Goal: Information Seeking & Learning: Learn about a topic

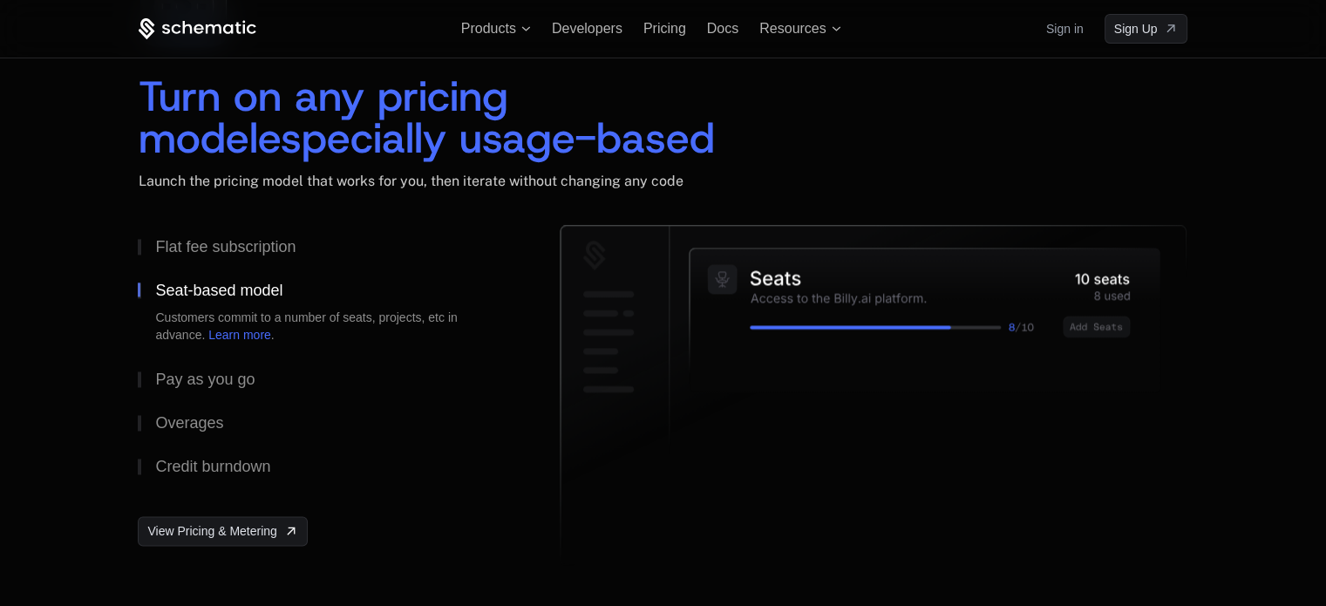
scroll to position [2623, 0]
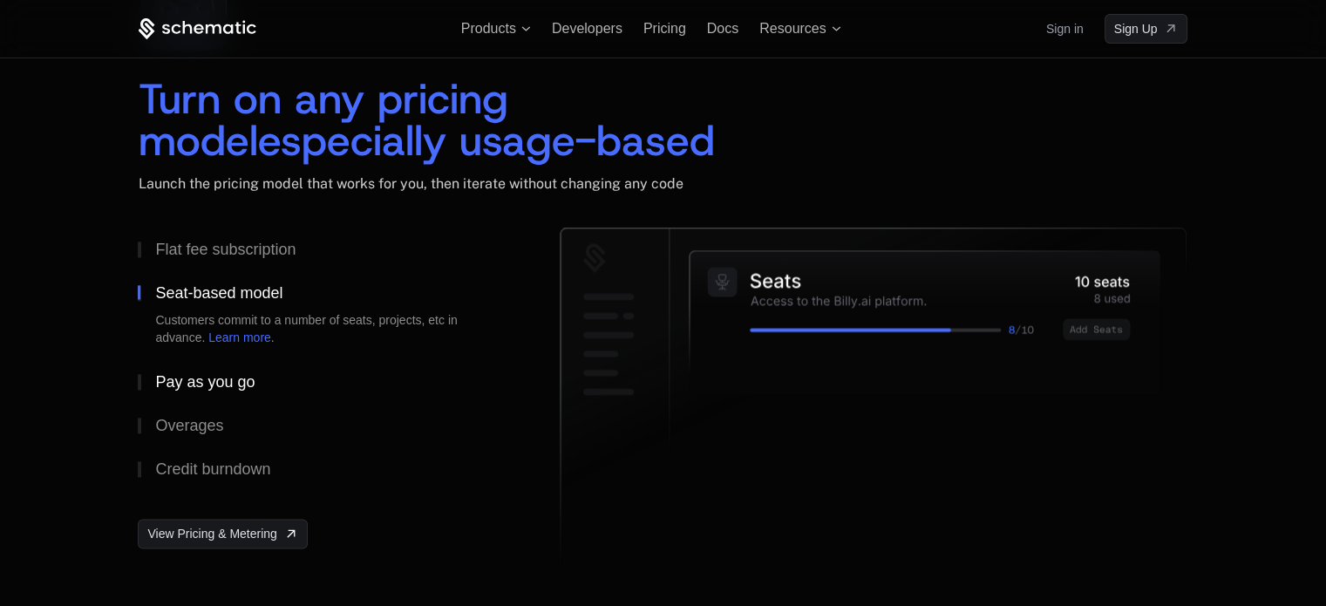
click at [276, 378] on button "Pay as you go" at bounding box center [321, 382] width 366 height 44
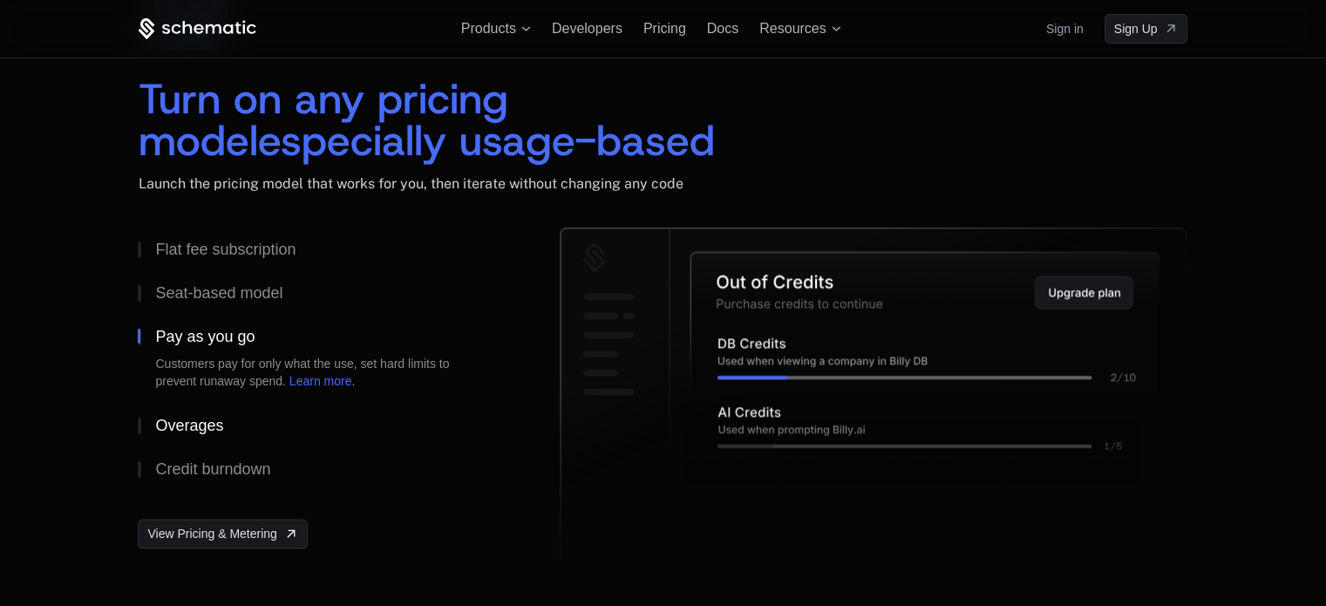
click at [265, 412] on button "Overages" at bounding box center [321, 426] width 366 height 44
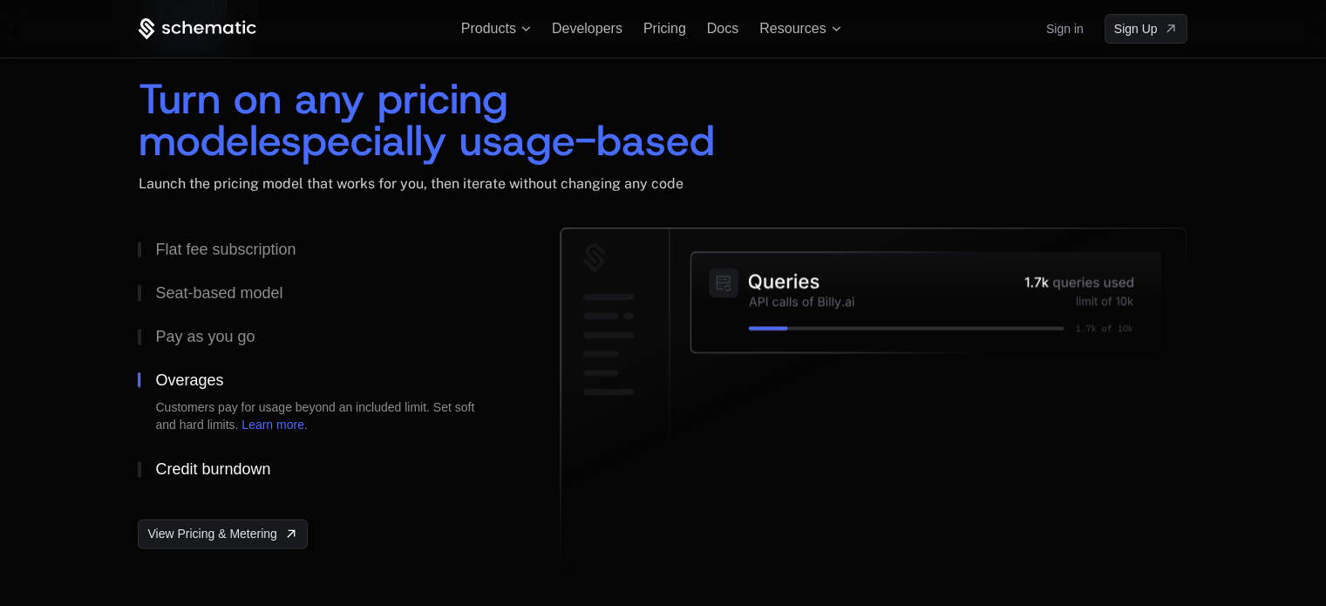
click at [255, 463] on div "Credit burndown" at bounding box center [212, 469] width 115 height 16
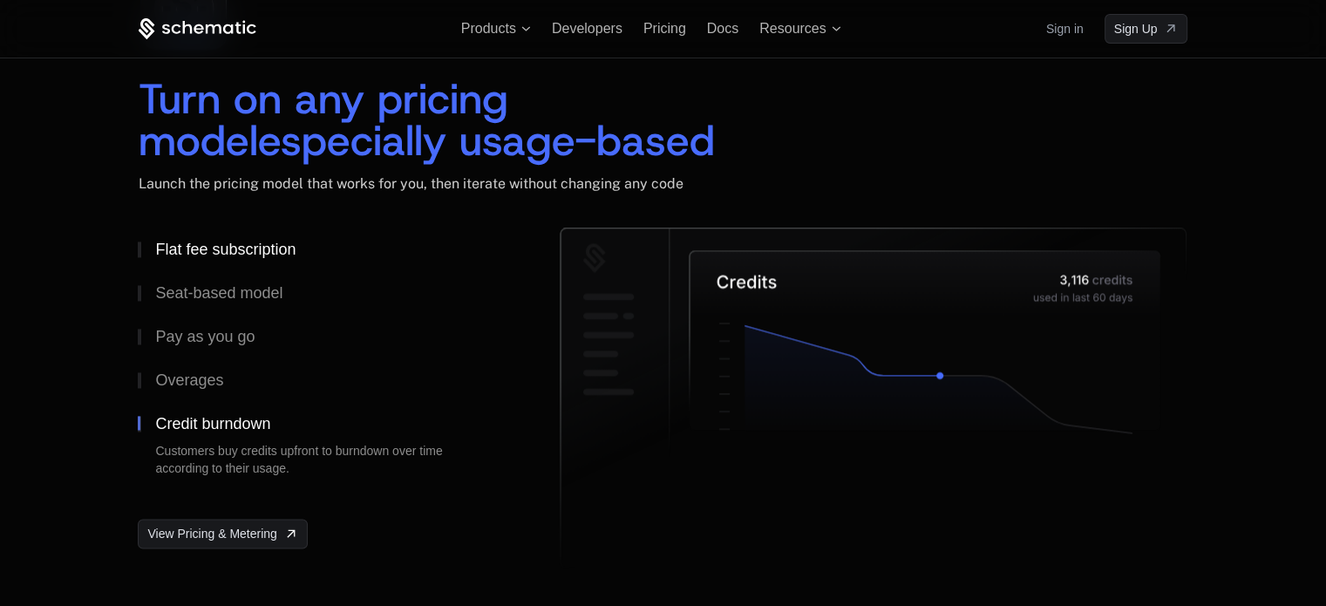
click at [286, 244] on div "Flat fee subscription" at bounding box center [225, 250] width 140 height 16
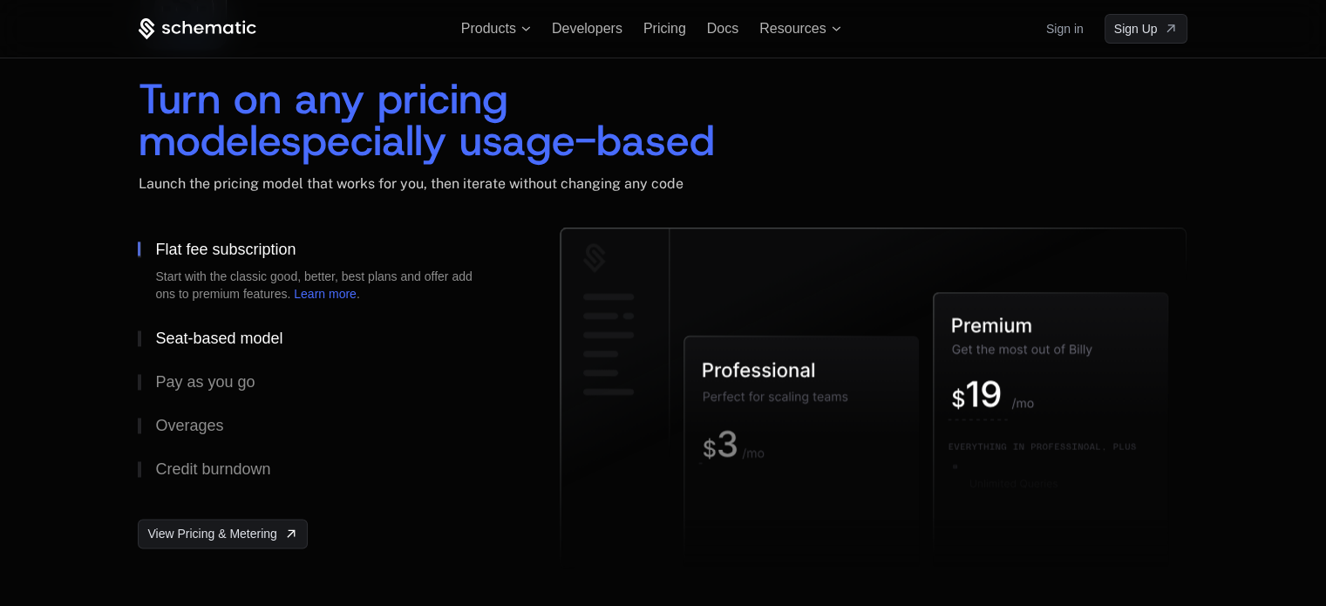
click at [262, 337] on div "Seat-based model" at bounding box center [218, 338] width 127 height 16
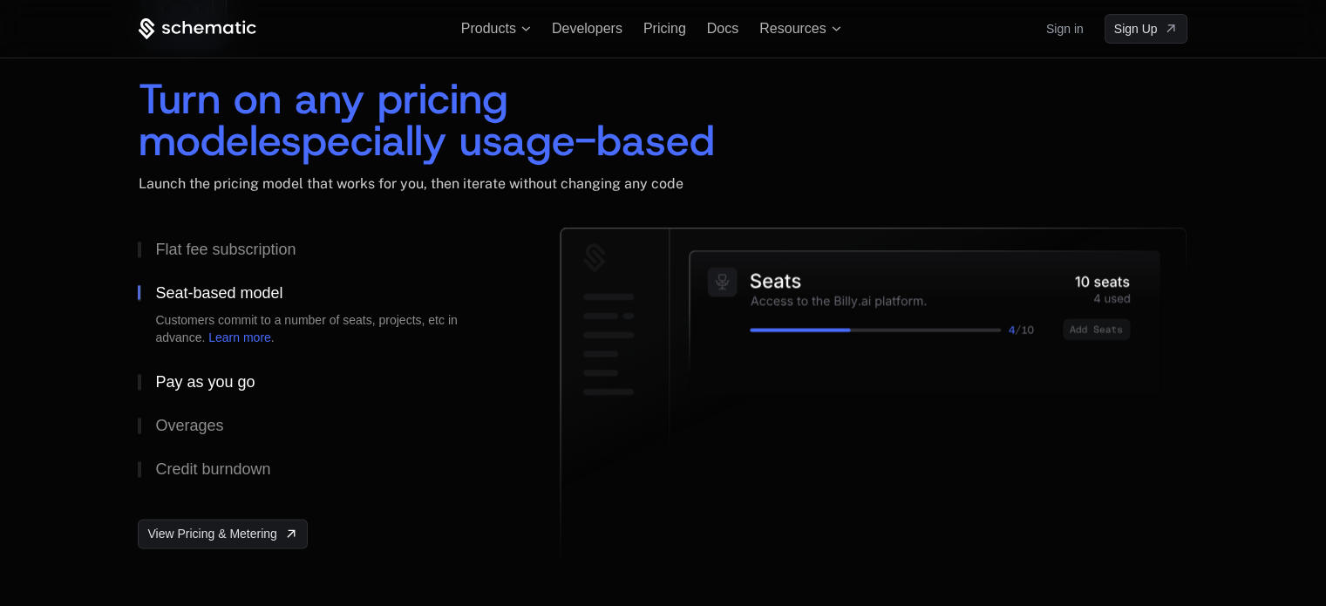
click at [244, 378] on div "Pay as you go" at bounding box center [204, 382] width 99 height 16
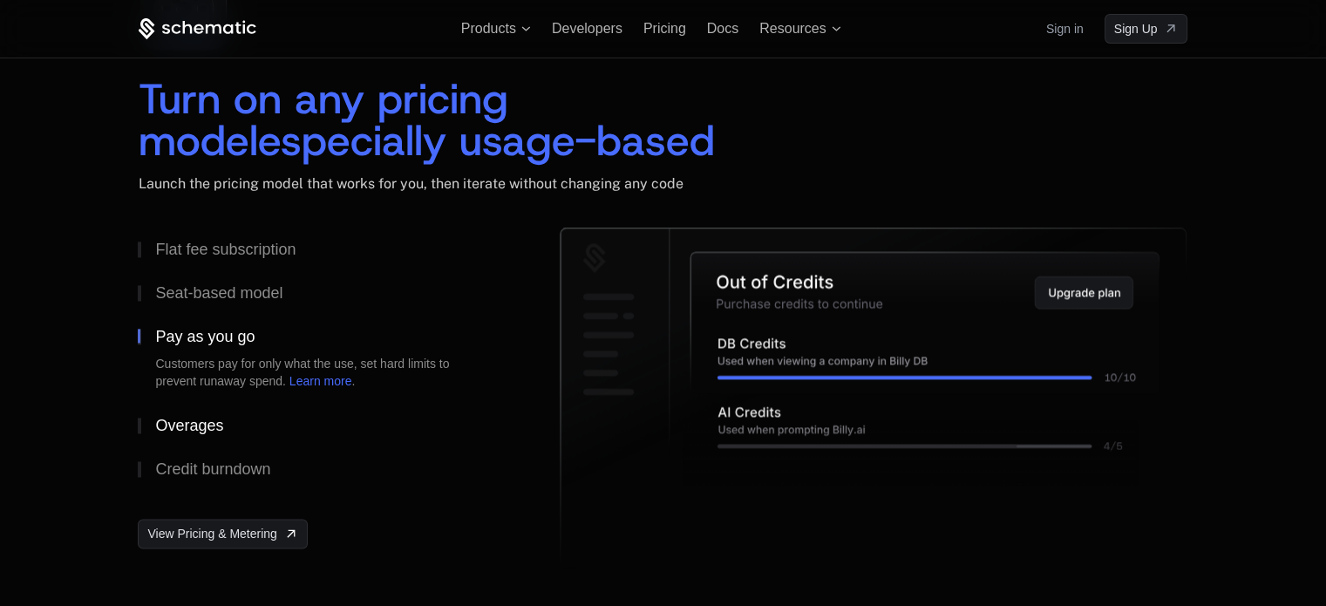
click at [227, 419] on button "Overages" at bounding box center [321, 426] width 366 height 44
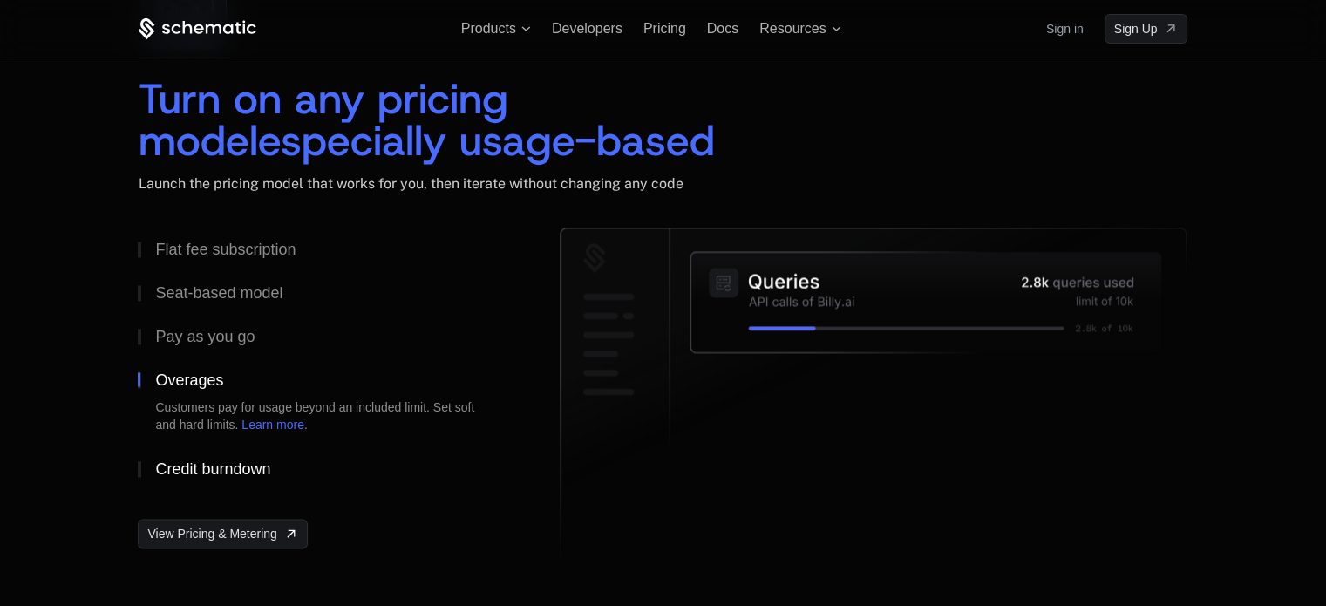
click at [241, 465] on div "Credit burndown" at bounding box center [212, 469] width 115 height 16
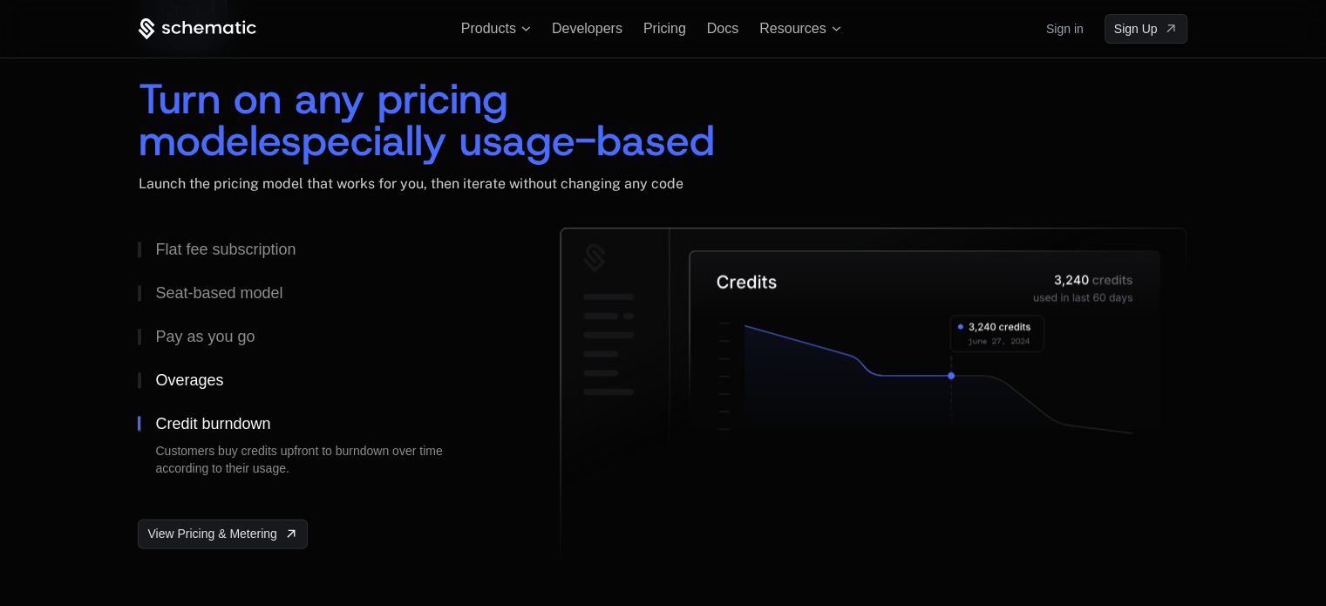
click at [219, 372] on div "Overages" at bounding box center [189, 380] width 68 height 16
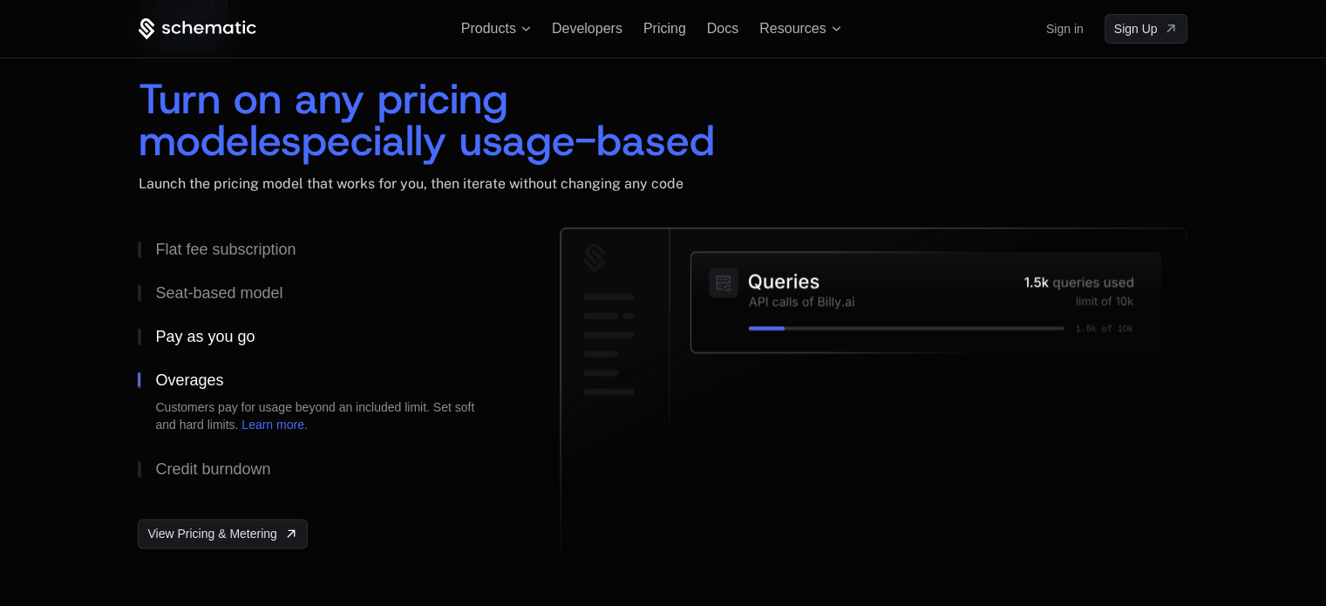
click at [228, 338] on div "Pay as you go" at bounding box center [204, 337] width 99 height 16
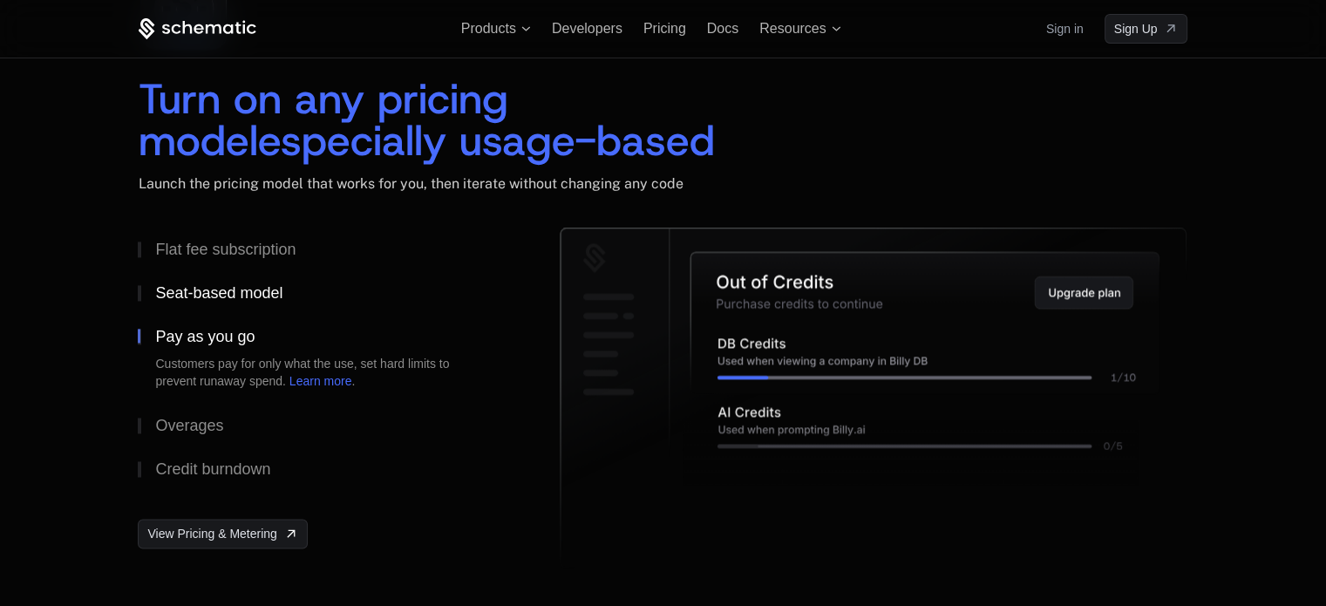
click at [245, 296] on div "Seat-based model" at bounding box center [218, 293] width 127 height 16
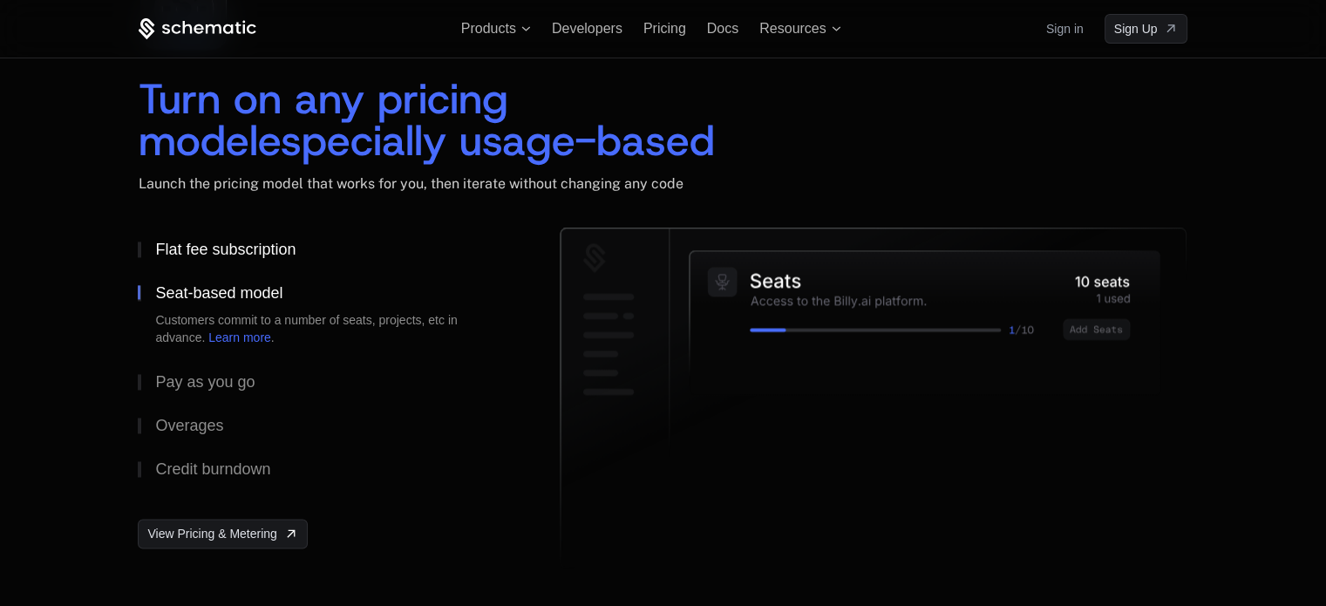
click at [255, 250] on div "Flat fee subscription" at bounding box center [225, 250] width 140 height 16
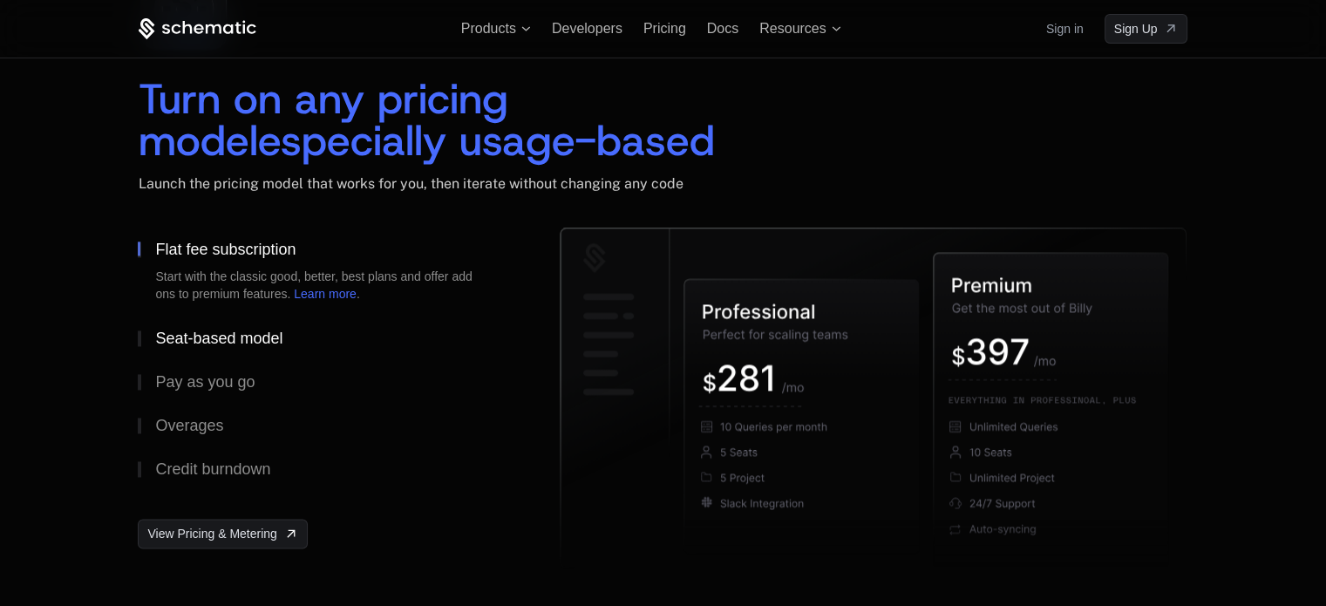
click at [235, 338] on div "Seat-based model" at bounding box center [218, 338] width 127 height 16
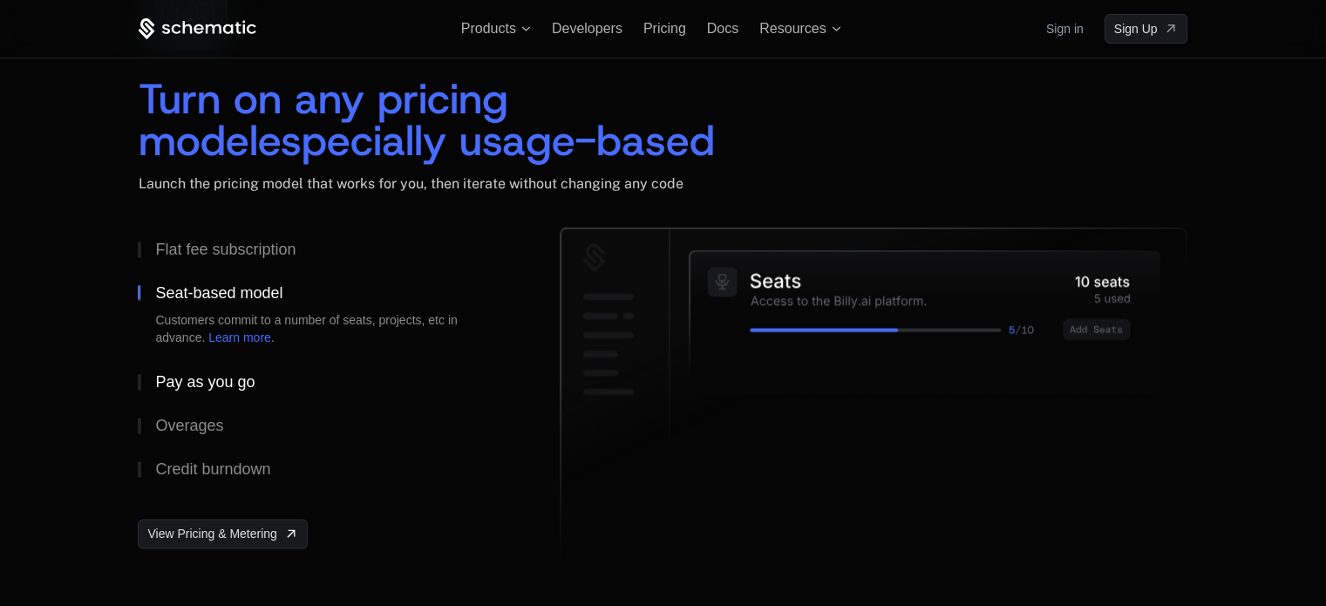
click at [222, 381] on div "Pay as you go" at bounding box center [204, 382] width 99 height 16
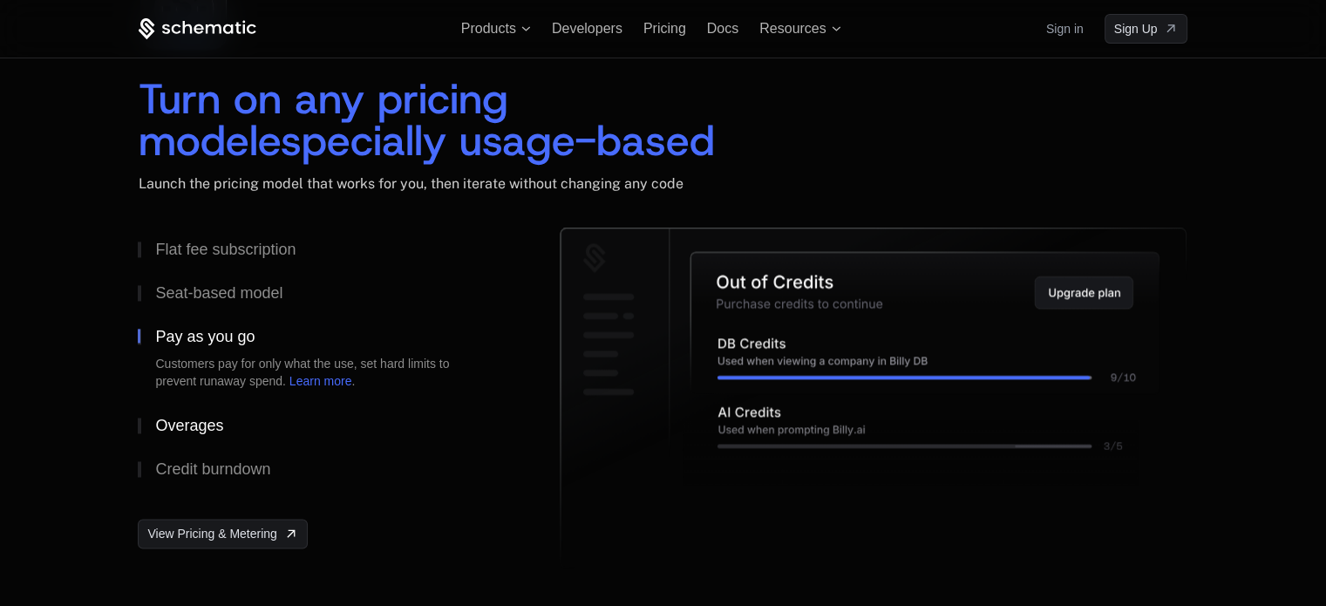
click at [213, 425] on div "Overages" at bounding box center [189, 426] width 68 height 16
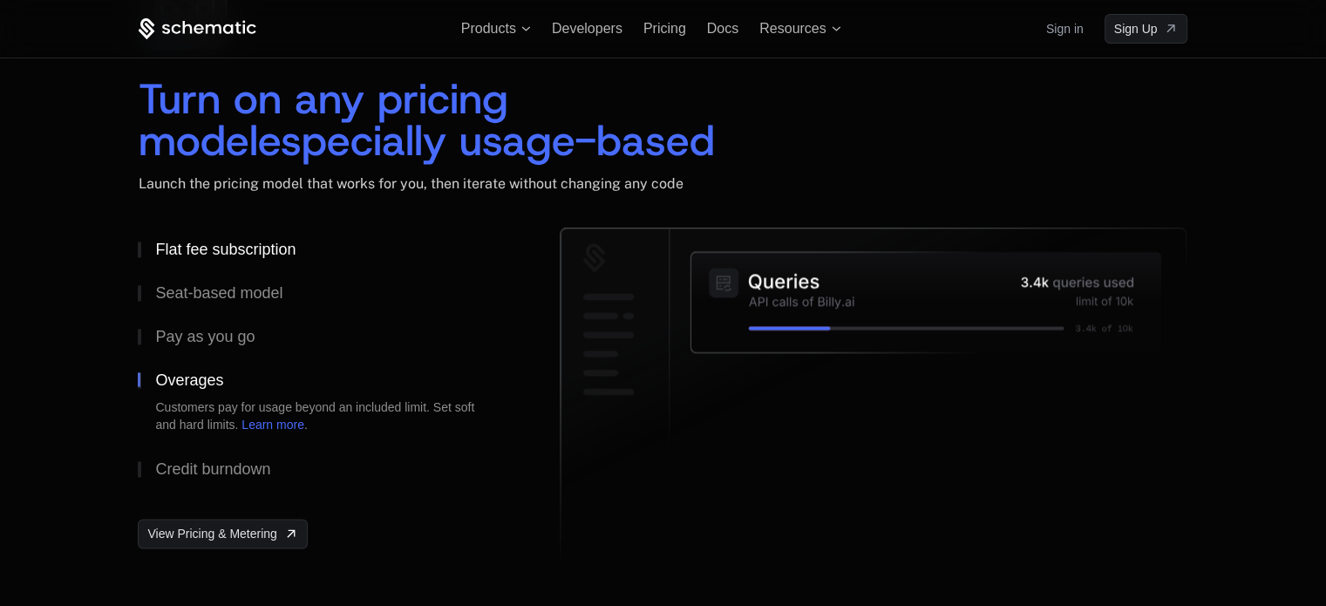
click at [246, 249] on div "Flat fee subscription" at bounding box center [225, 250] width 140 height 16
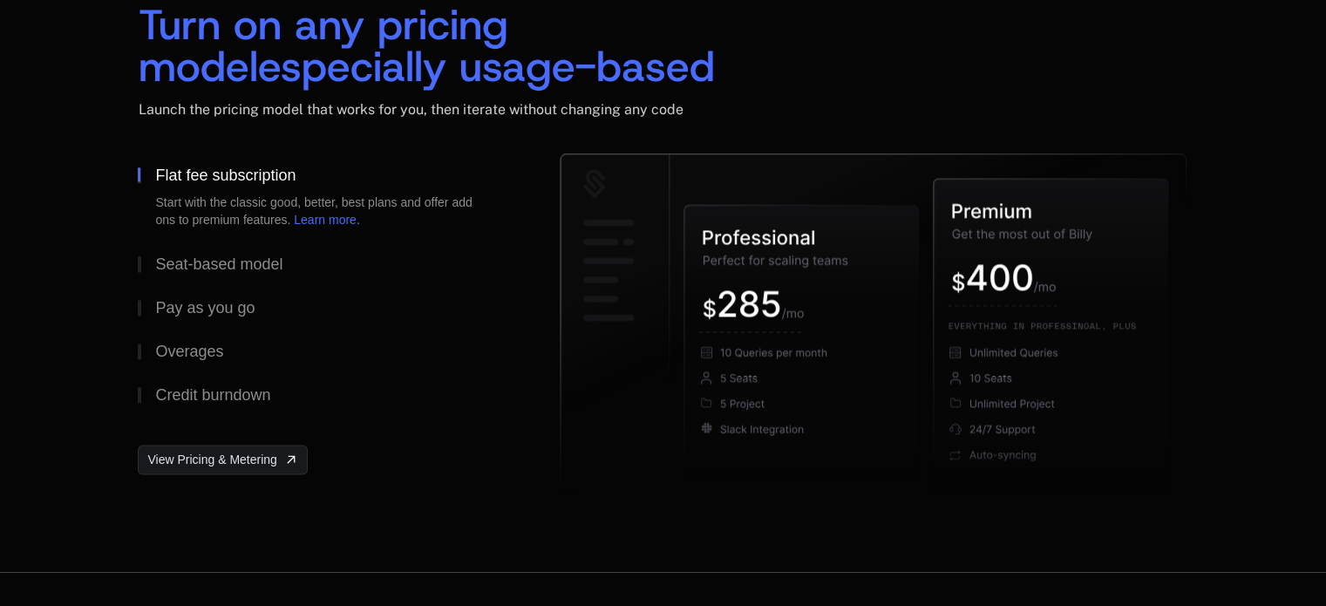
scroll to position [2688, 0]
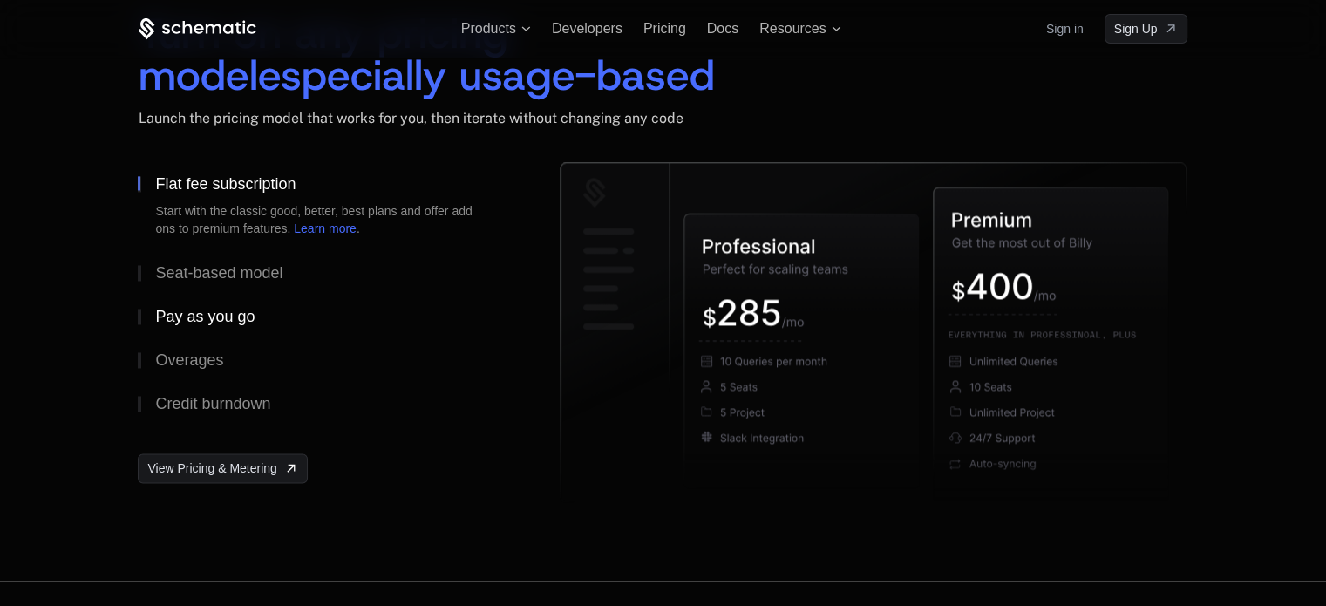
click at [227, 316] on div "Pay as you go" at bounding box center [204, 317] width 99 height 16
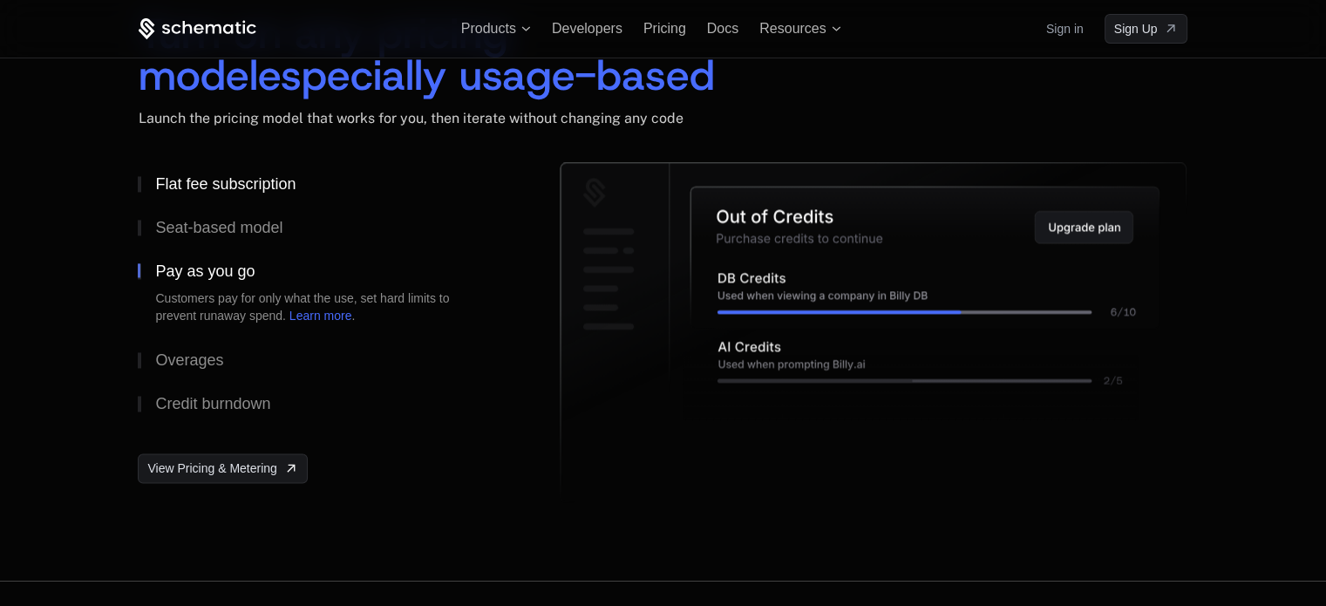
click at [228, 187] on div "Flat fee subscription" at bounding box center [225, 184] width 140 height 16
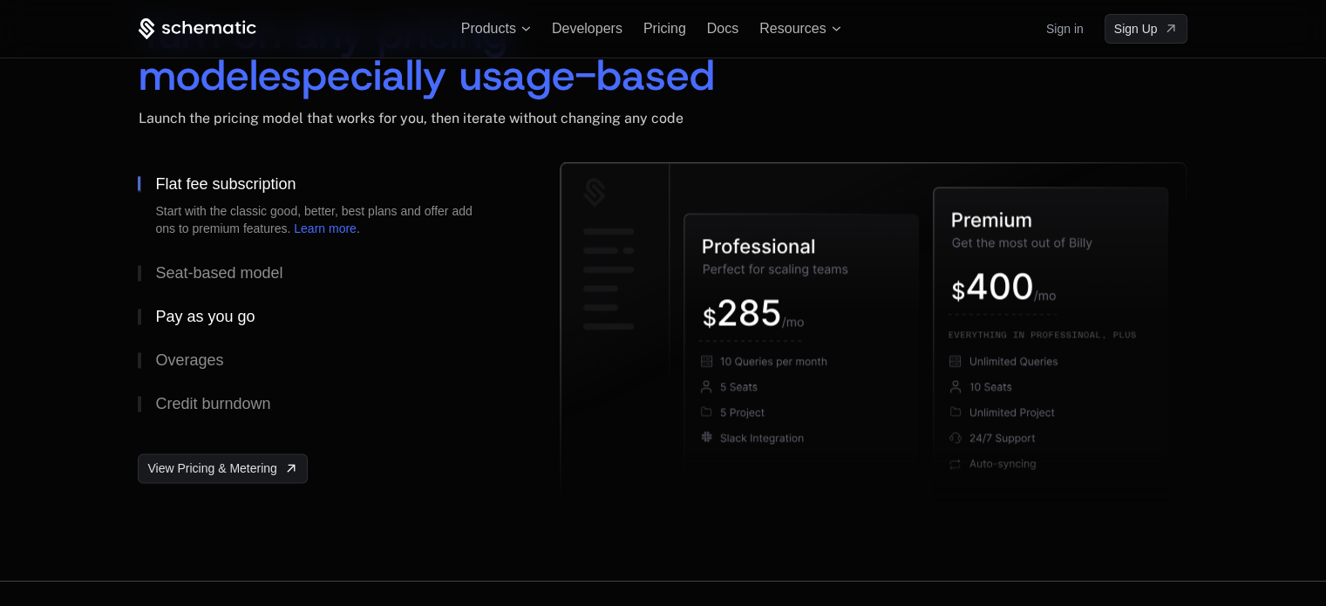
click at [202, 317] on div "Pay as you go" at bounding box center [204, 317] width 99 height 16
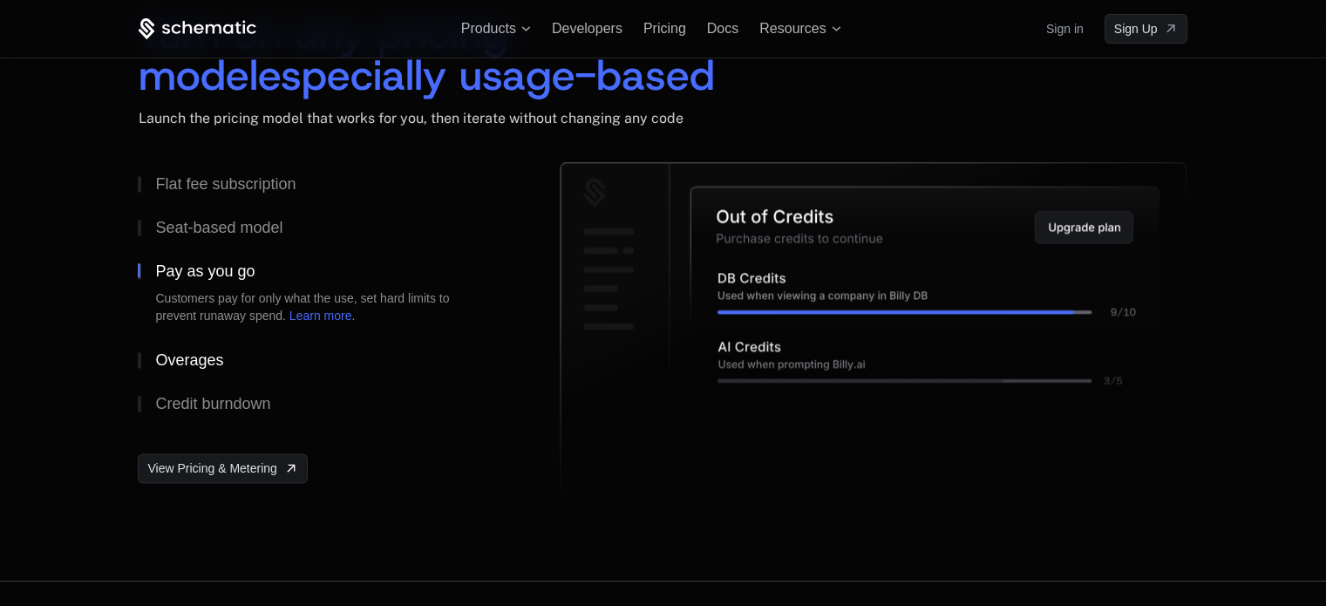
click at [194, 363] on div "Overages" at bounding box center [189, 360] width 68 height 16
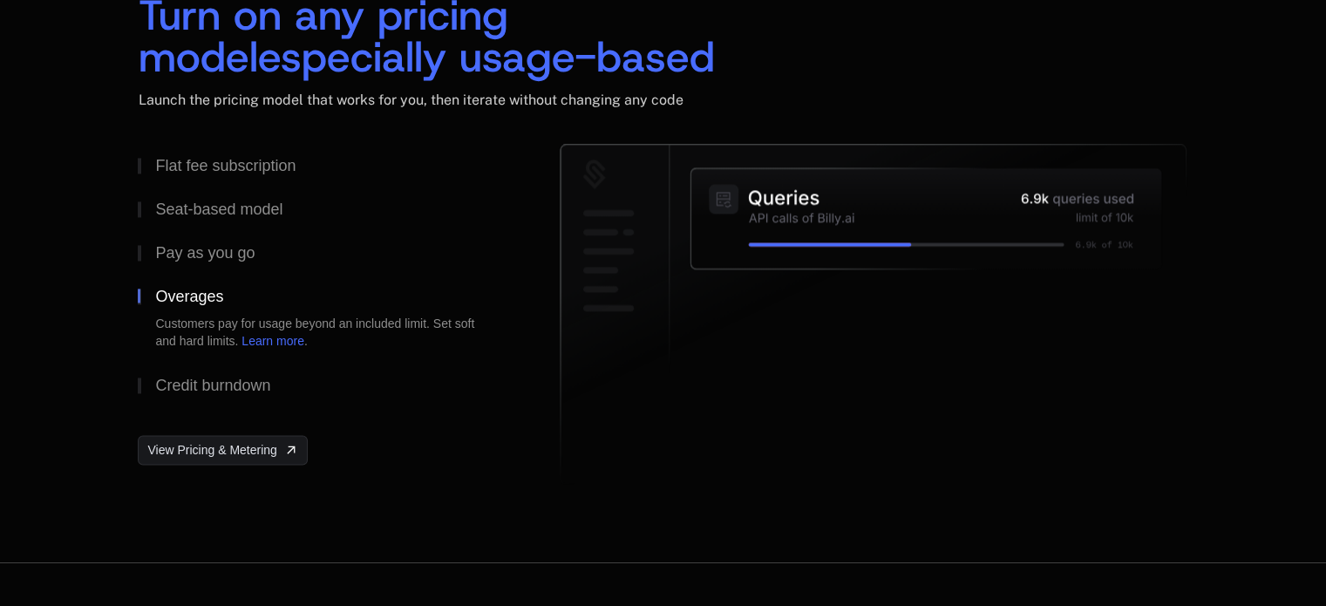
scroll to position [2706, 0]
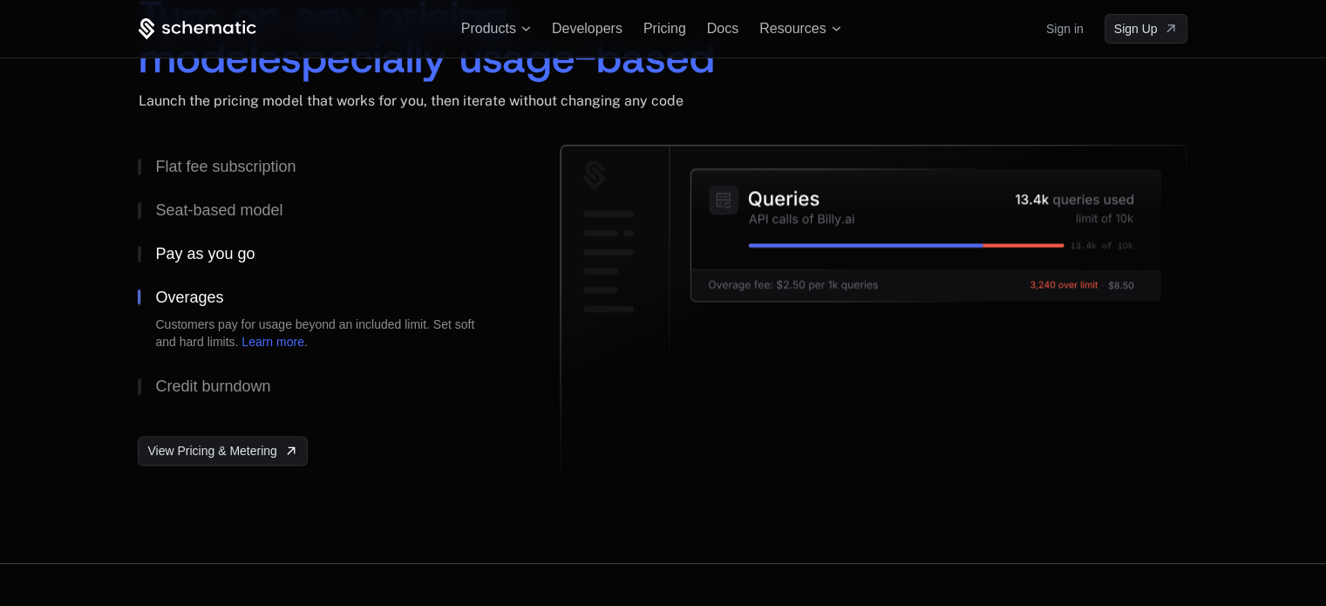
click at [273, 254] on button "Pay as you go" at bounding box center [321, 254] width 366 height 44
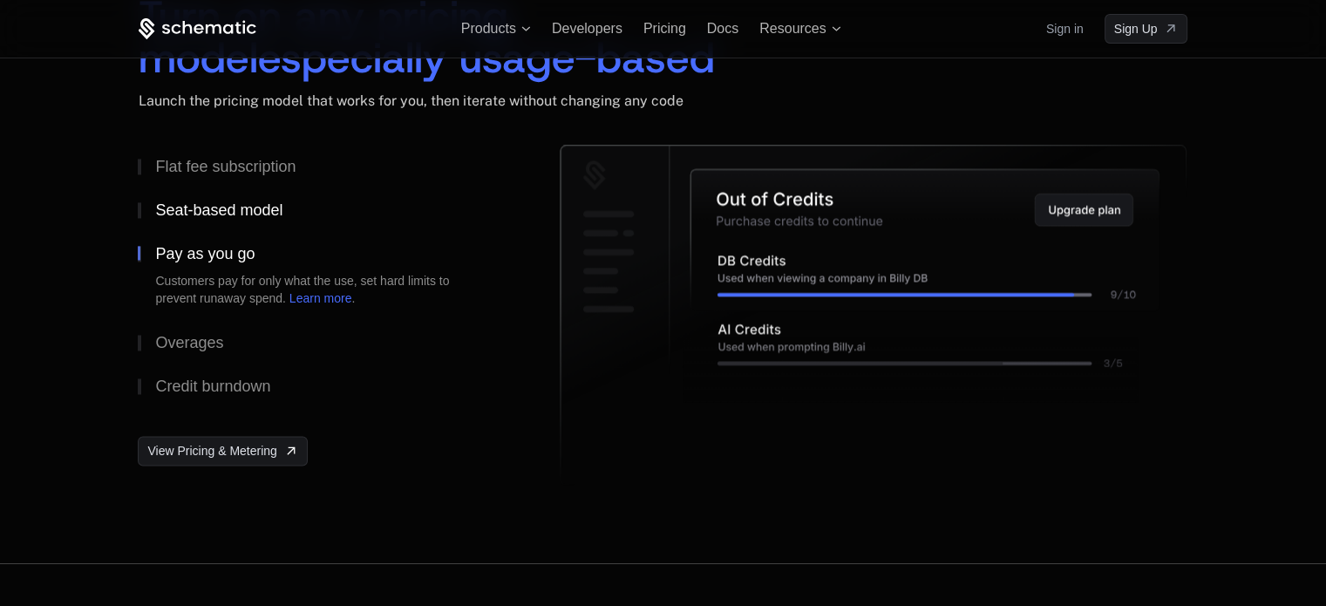
click at [287, 212] on button "Seat-based model" at bounding box center [321, 210] width 366 height 44
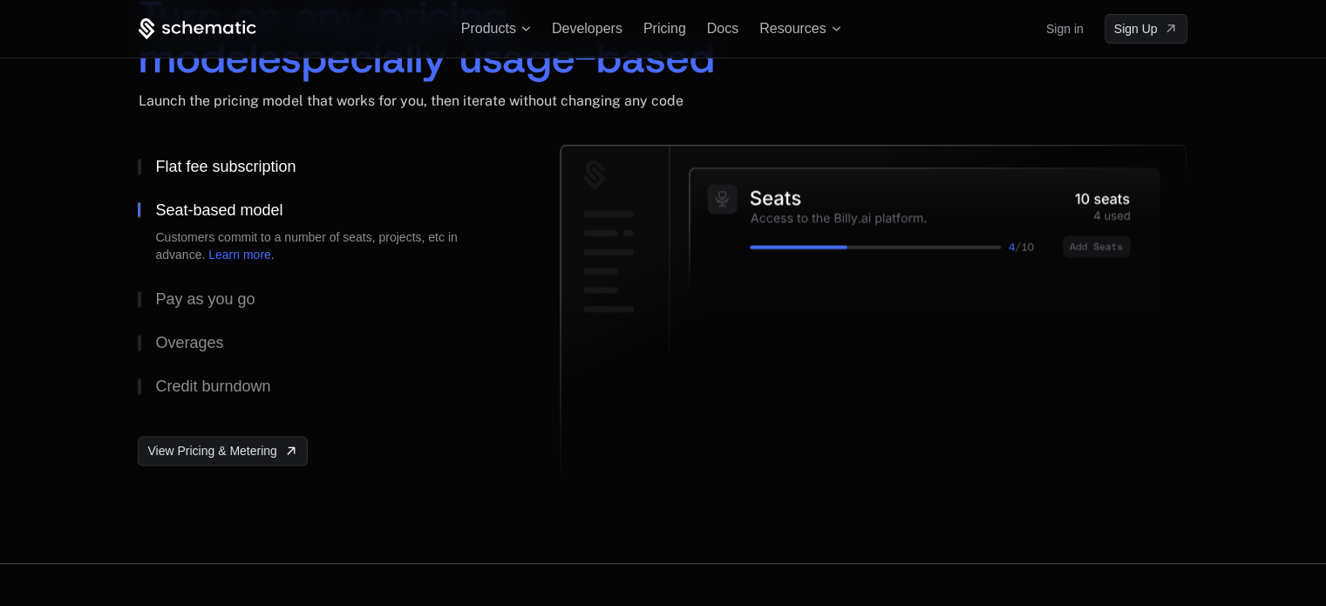
click at [291, 171] on div "Flat fee subscription" at bounding box center [225, 167] width 140 height 16
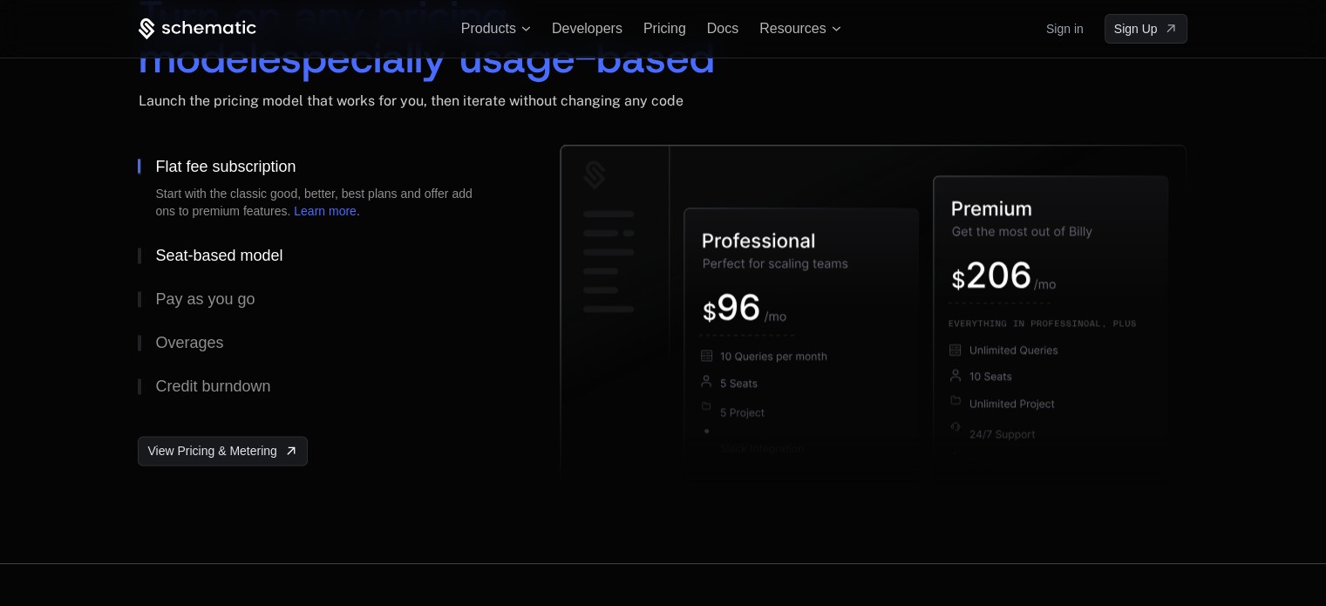
click at [269, 252] on div "Seat-based model" at bounding box center [218, 256] width 127 height 16
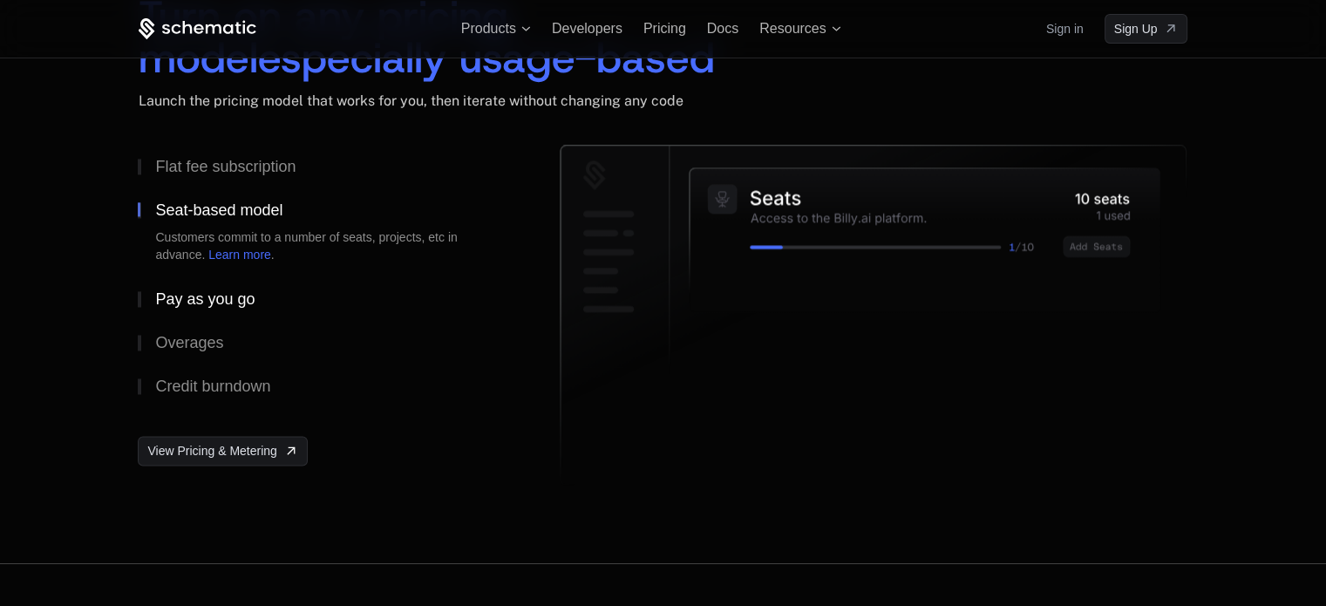
click at [256, 293] on button "Pay as you go" at bounding box center [321, 299] width 366 height 44
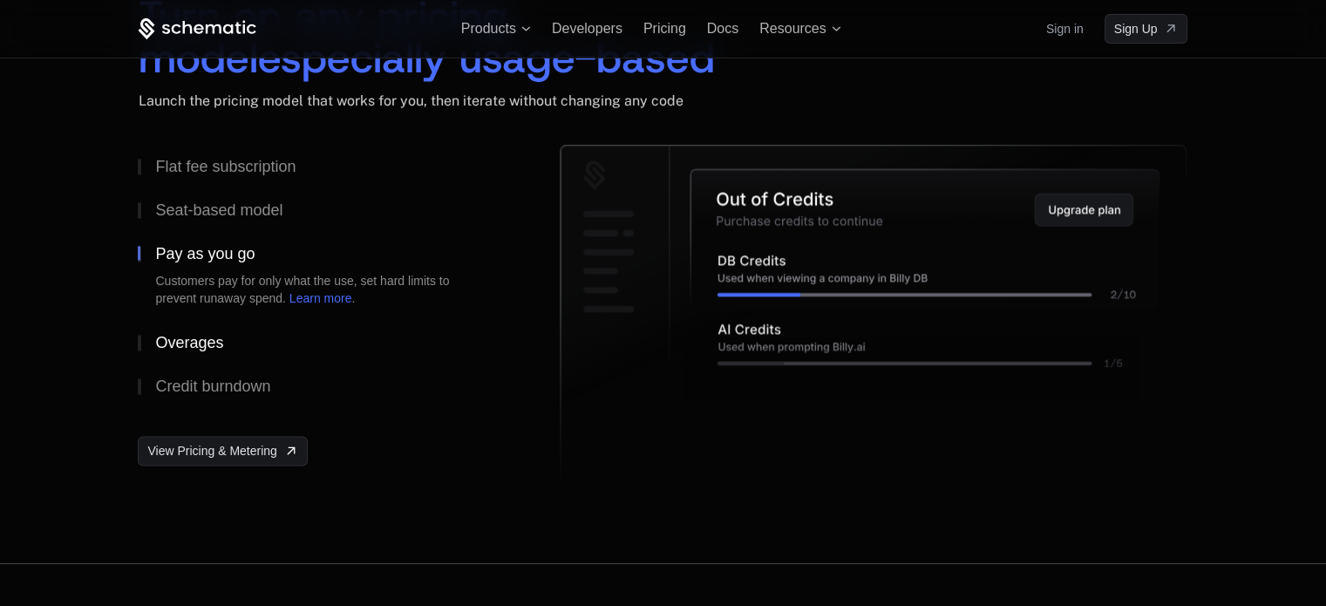
click at [241, 339] on button "Overages" at bounding box center [321, 343] width 366 height 44
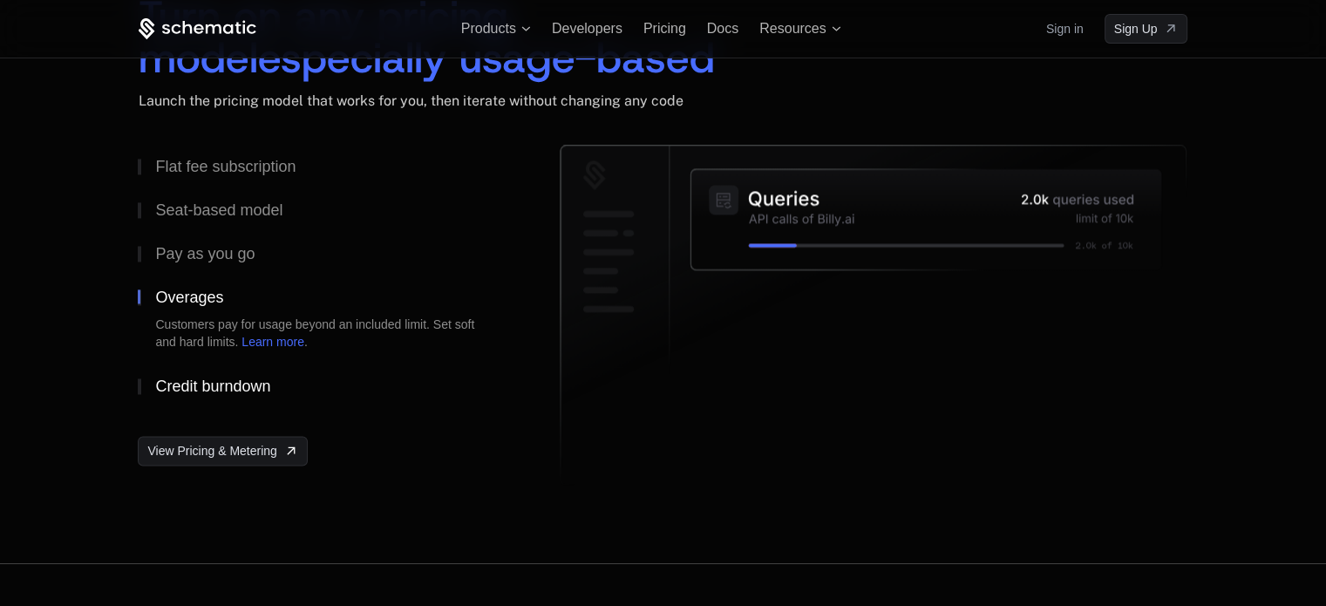
click at [234, 379] on div "Credit burndown" at bounding box center [212, 386] width 115 height 16
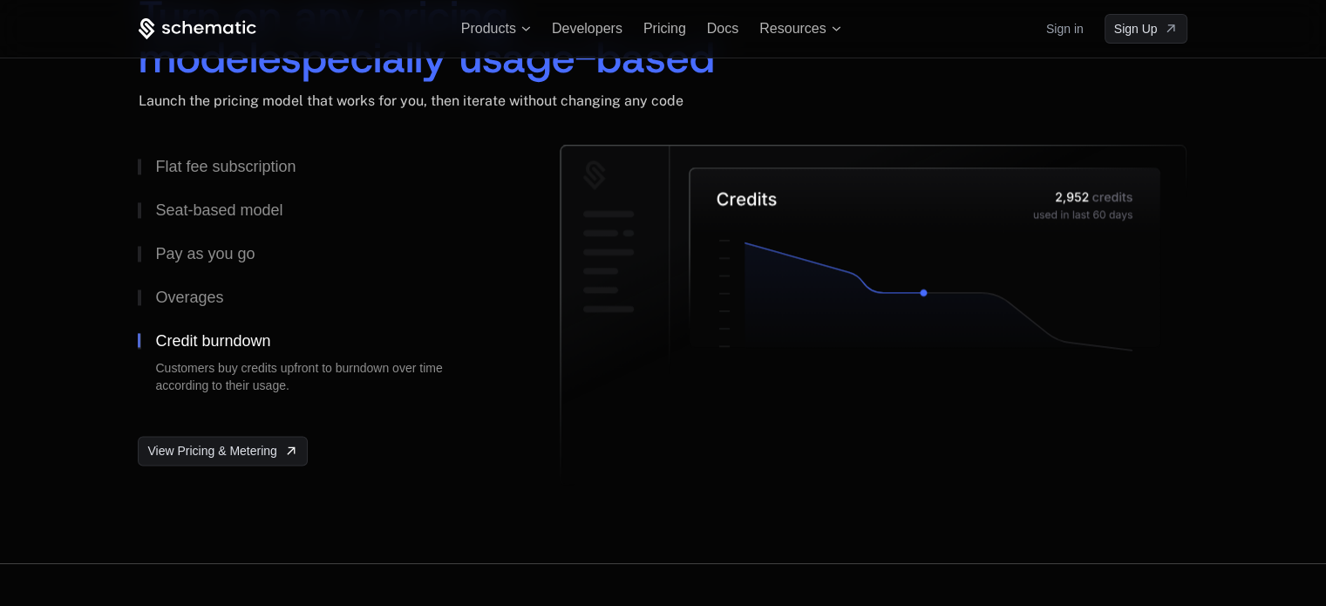
click at [234, 379] on div "Customers buy credits upfront to burndown over time according to their usage." at bounding box center [320, 376] width 331 height 35
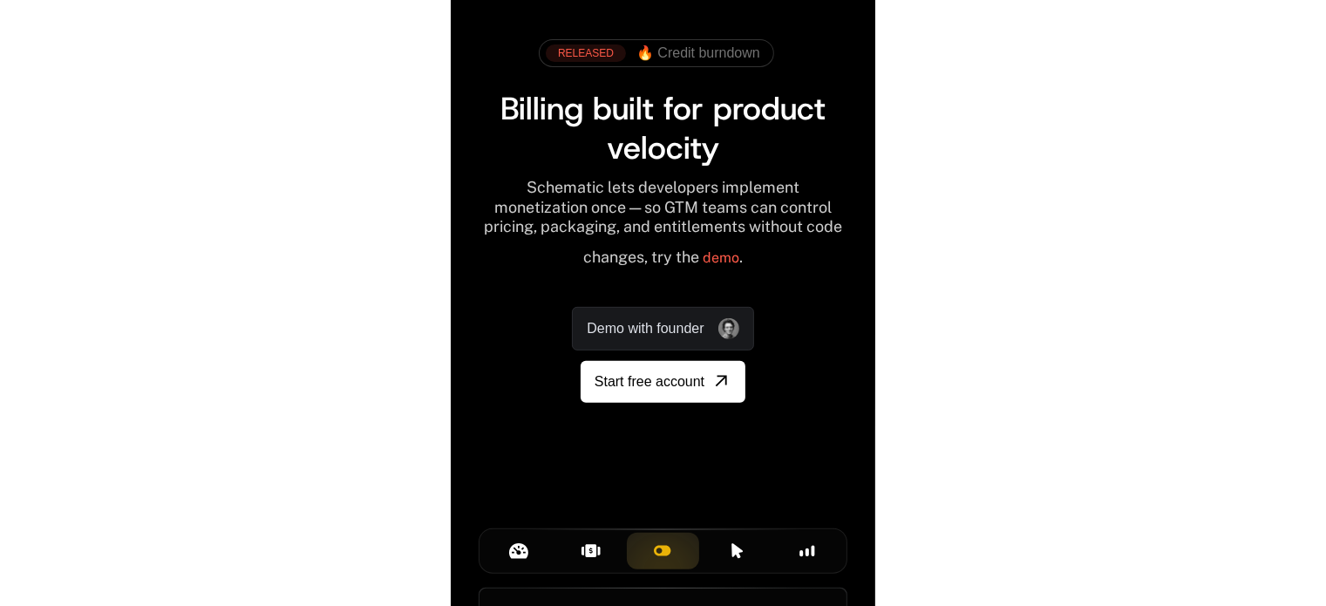
scroll to position [63, 0]
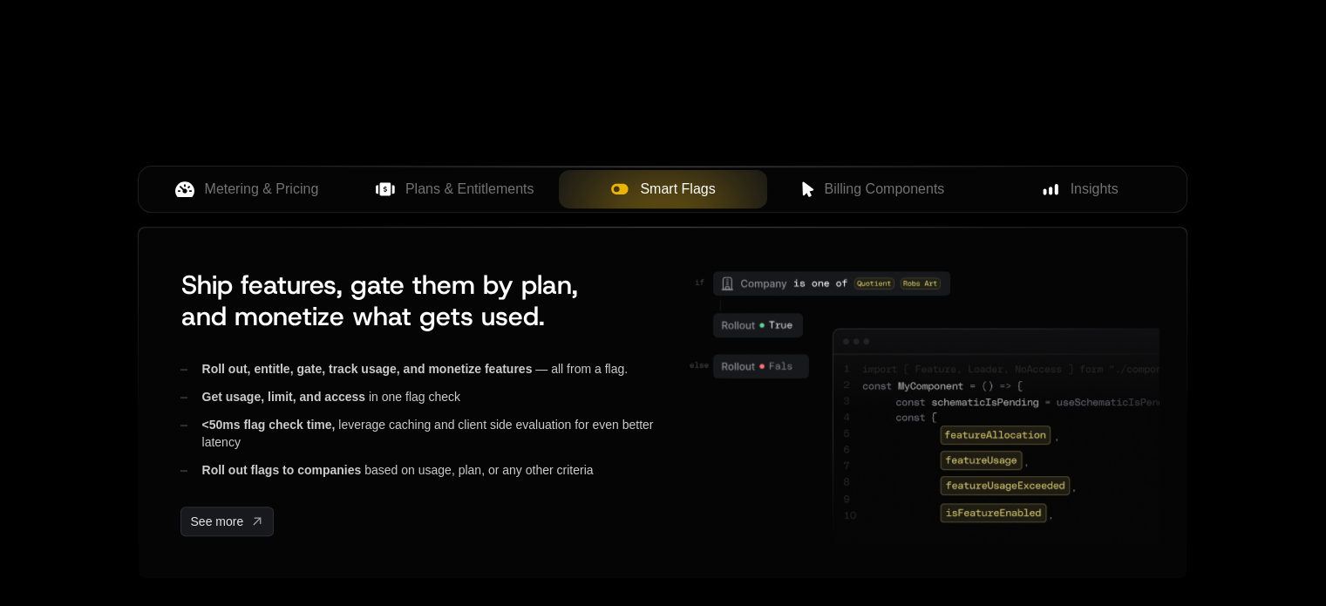
scroll to position [631, 0]
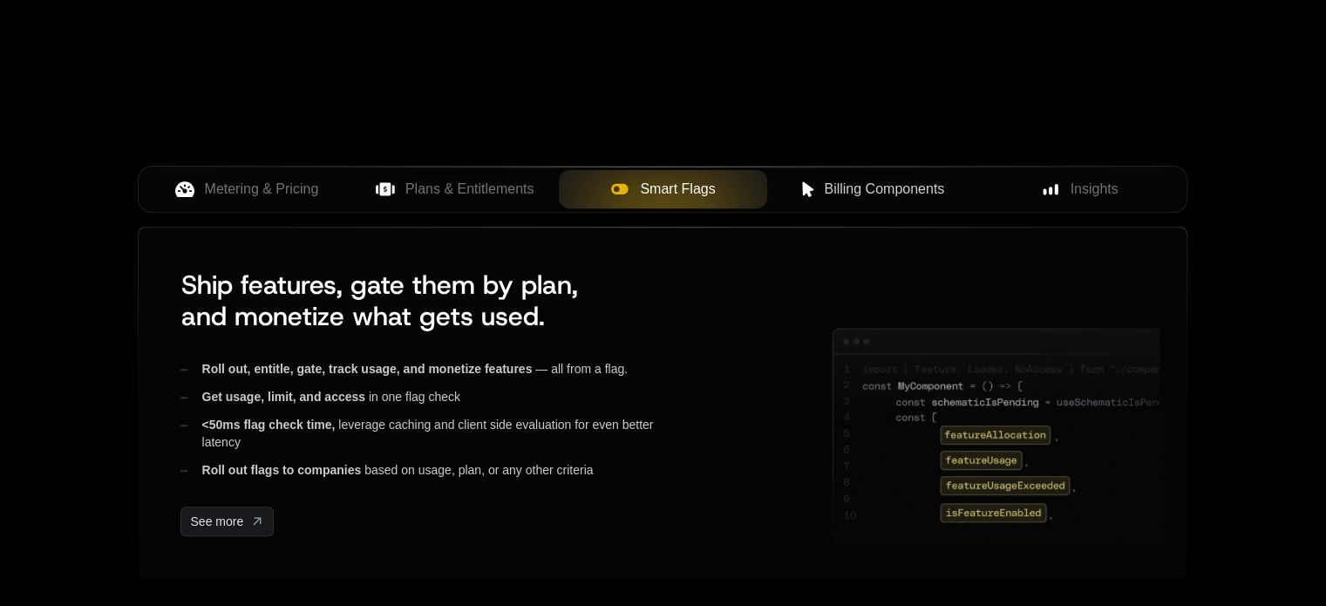
click at [848, 194] on span "Billing Components" at bounding box center [884, 189] width 120 height 21
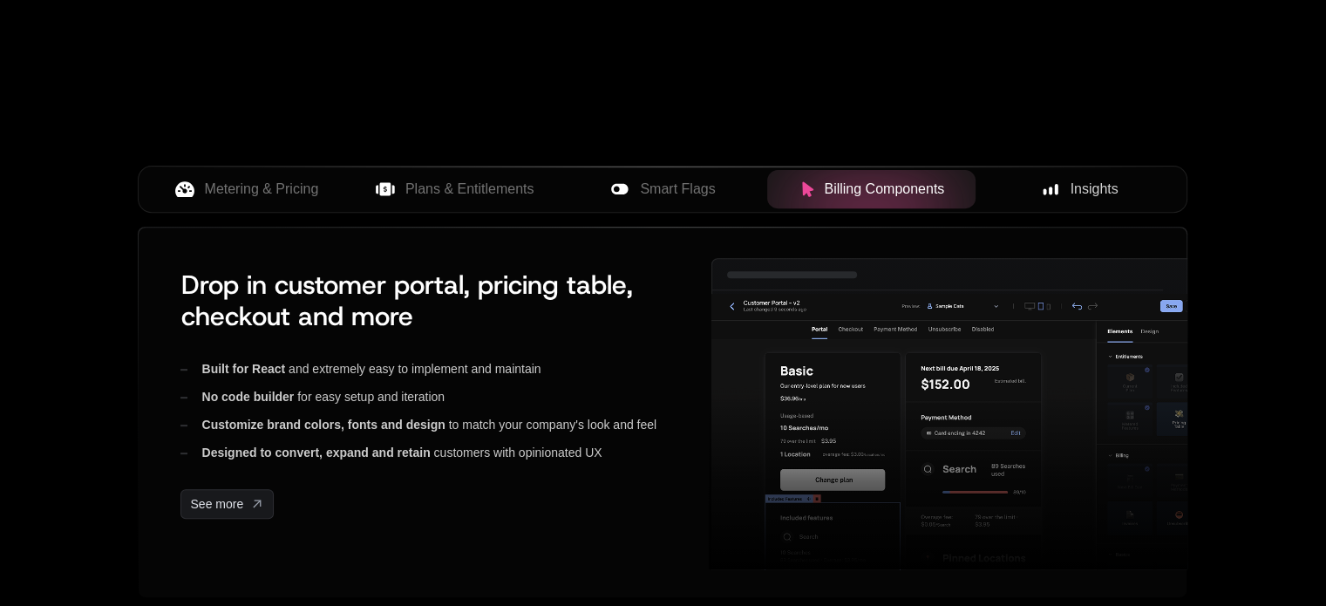
click at [1060, 185] on div "Insights" at bounding box center [1080, 189] width 181 height 21
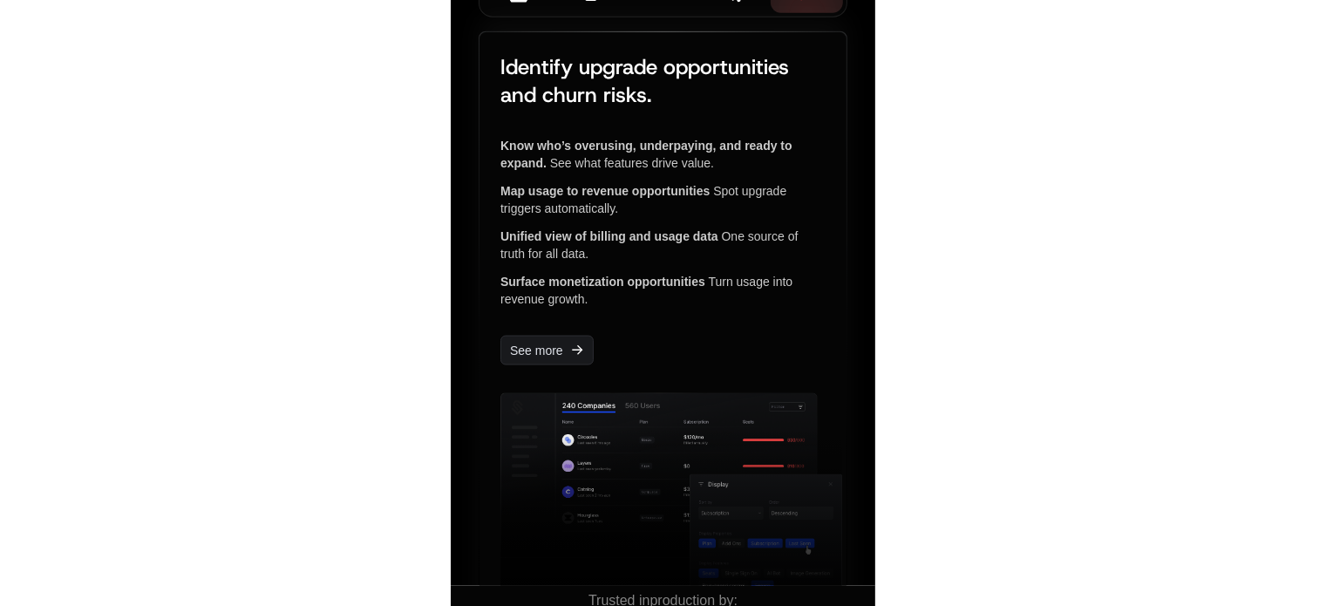
scroll to position [548, 0]
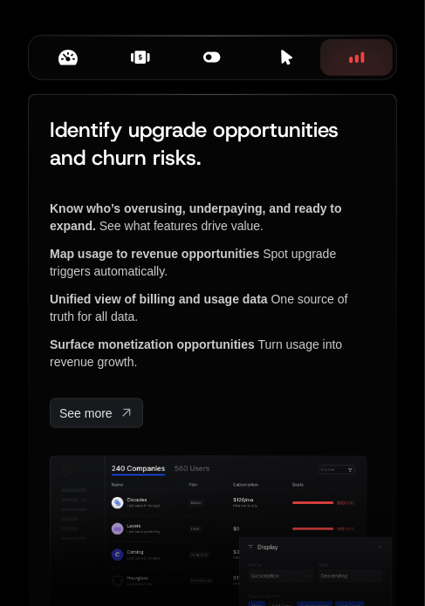
click at [213, 63] on icon at bounding box center [212, 57] width 17 height 10
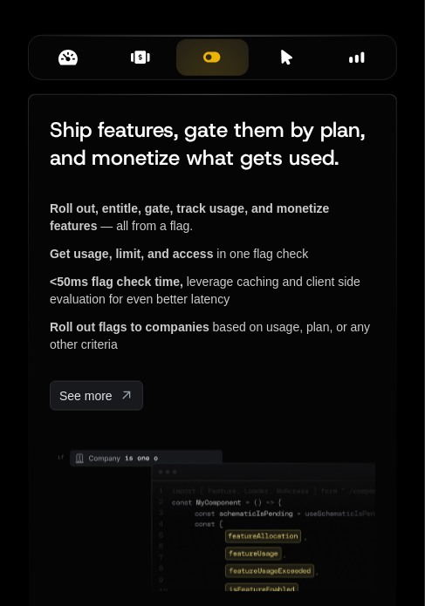
click at [147, 63] on icon at bounding box center [148, 58] width 3 height 9
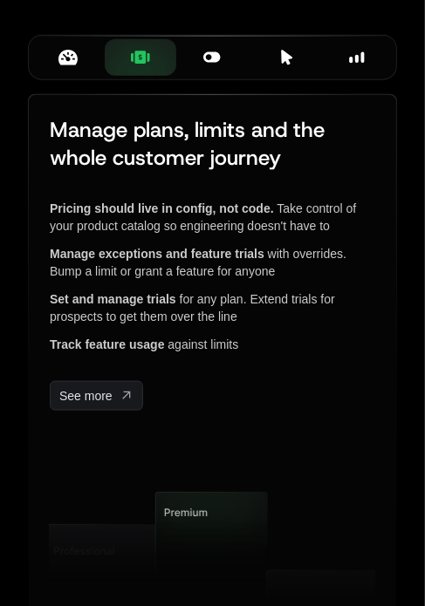
click at [69, 65] on icon at bounding box center [67, 58] width 19 height 16
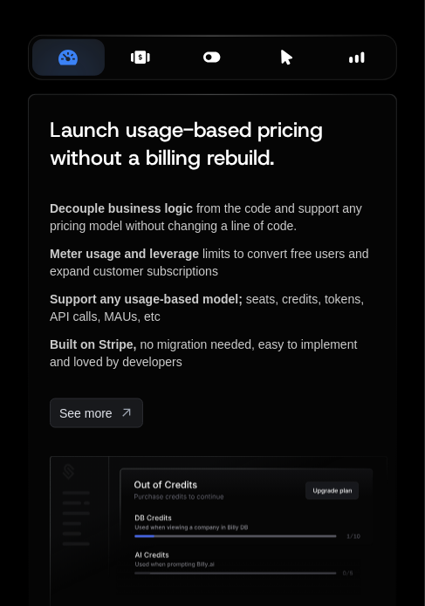
click at [131, 63] on icon at bounding box center [132, 58] width 3 height 9
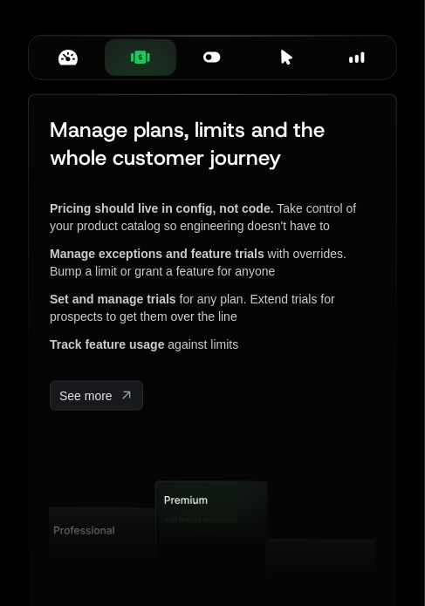
click at [228, 67] on div "Smart Flags" at bounding box center [212, 57] width 44 height 19
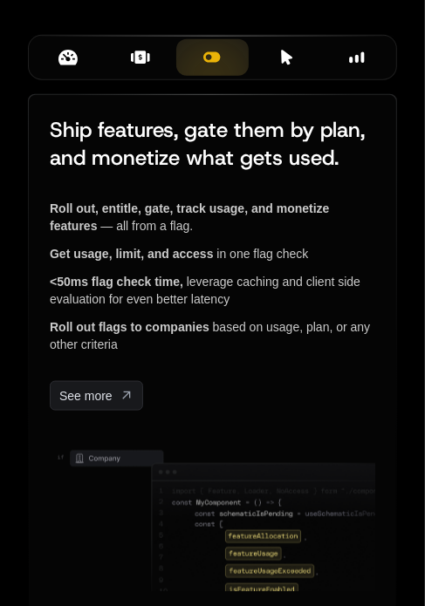
click at [279, 65] on icon at bounding box center [286, 58] width 16 height 16
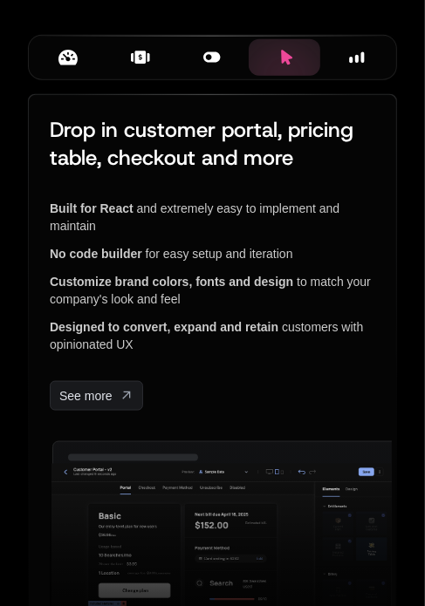
click at [346, 67] on div "Insights" at bounding box center [356, 57] width 44 height 19
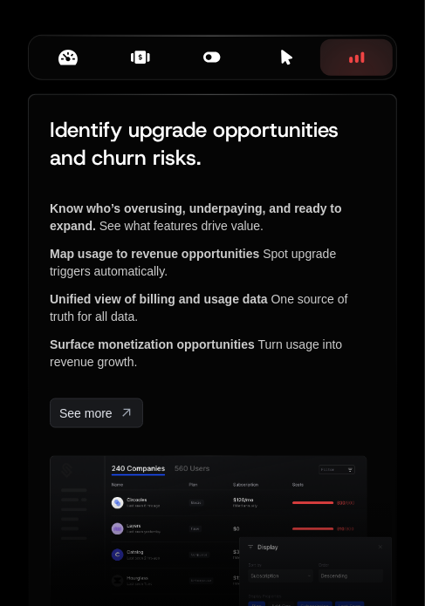
click at [52, 67] on div "Metering & Pricing" at bounding box center [68, 57] width 44 height 19
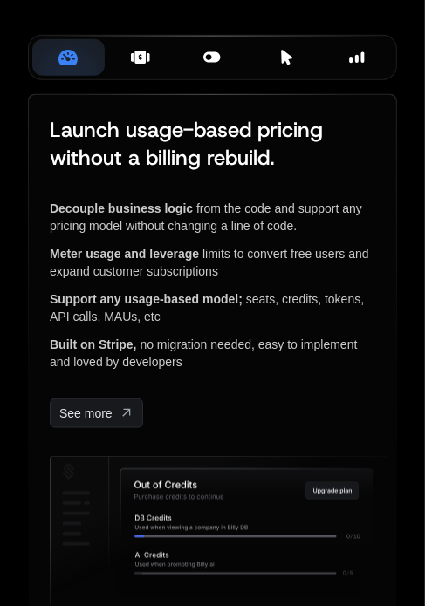
click at [150, 67] on div "Plans & Entitlements" at bounding box center [141, 57] width 44 height 19
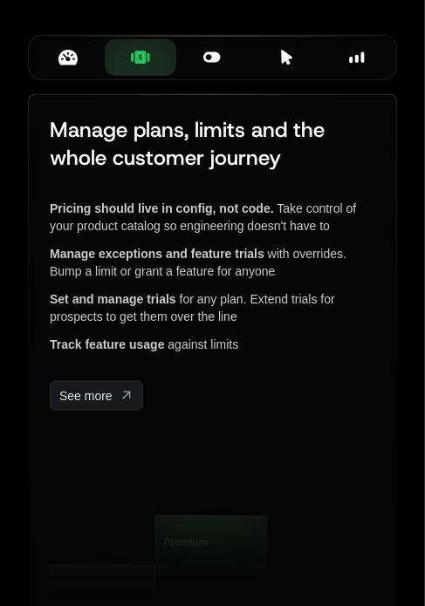
click at [211, 63] on icon at bounding box center [212, 57] width 17 height 10
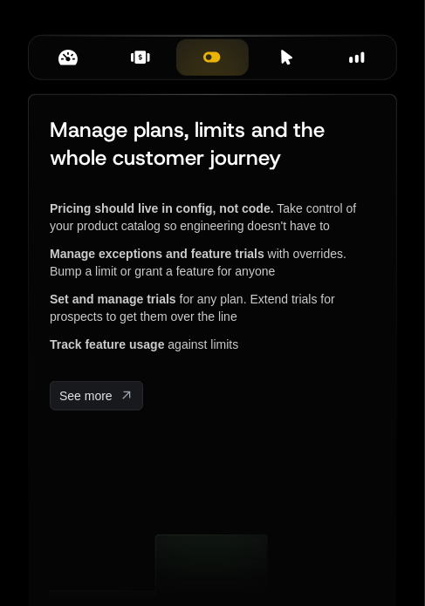
click at [283, 65] on icon at bounding box center [286, 58] width 11 height 15
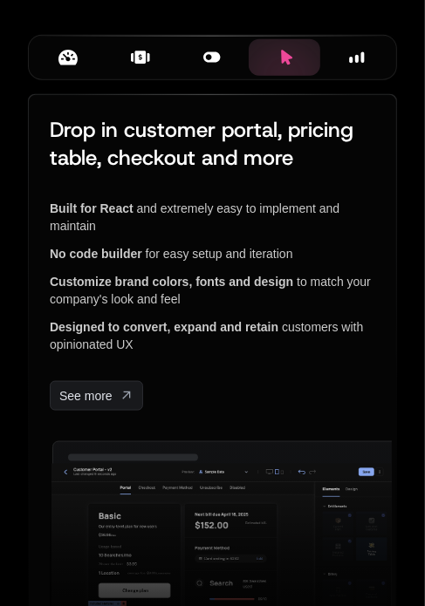
click at [335, 67] on div "Insights" at bounding box center [356, 57] width 44 height 19
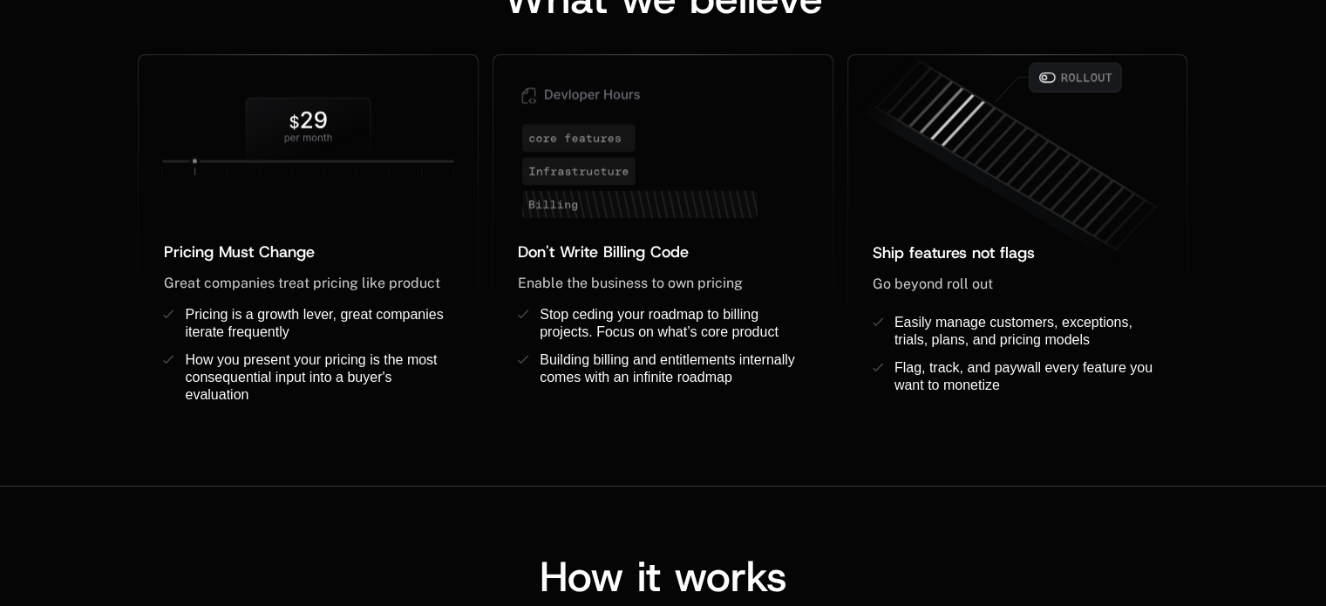
scroll to position [1482, 0]
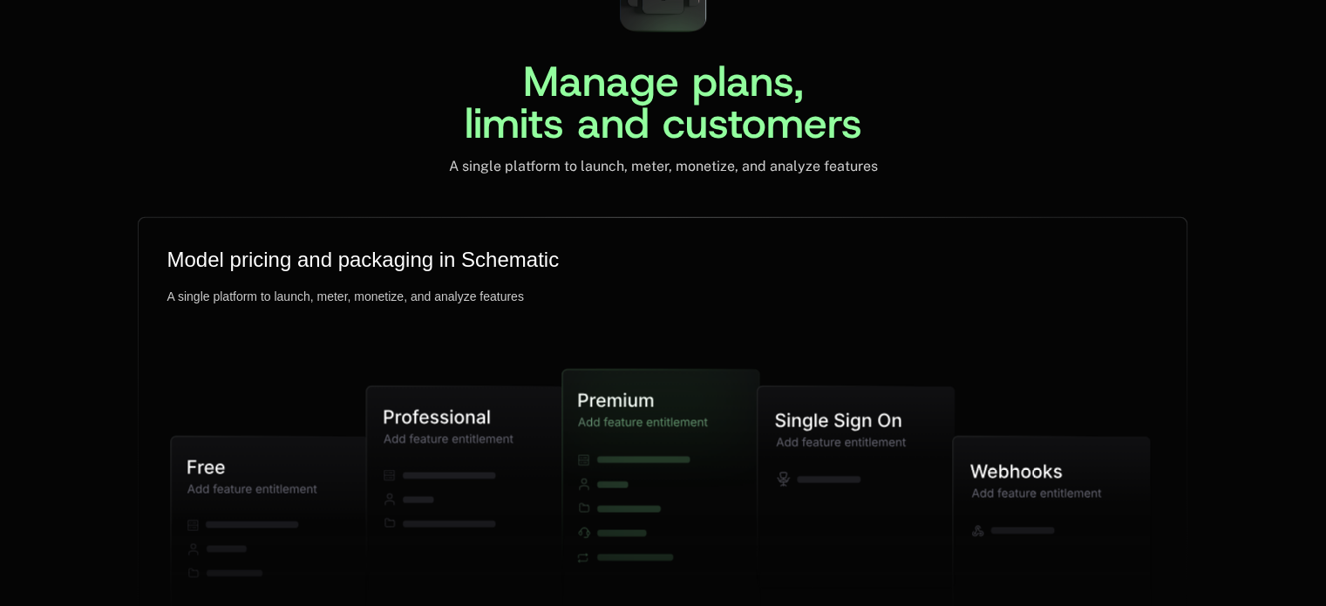
scroll to position [4236, 0]
